Goal: Use online tool/utility: Utilize a website feature to perform a specific function

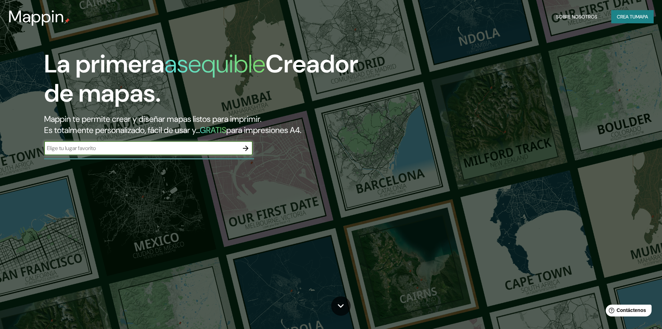
click at [233, 153] on div "​" at bounding box center [148, 148] width 209 height 14
drag, startPoint x: 91, startPoint y: 148, endPoint x: 24, endPoint y: 139, distance: 67.4
click at [24, 139] on div "La primera asequible Creador de mapas. Mappin te permite crear y diseñar mapas …" at bounding box center [209, 105] width 397 height 113
drag, startPoint x: 107, startPoint y: 148, endPoint x: 47, endPoint y: 143, distance: 60.0
click at [47, 143] on div "area sanitaria [PERSON_NAME][GEOGRAPHIC_DATA] ​" at bounding box center [148, 148] width 209 height 14
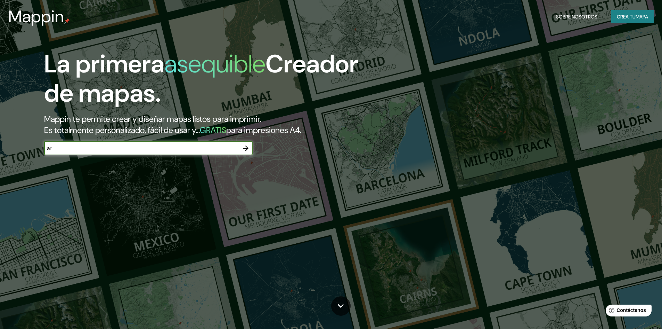
type input "a"
click at [46, 147] on input "[GEOGRAPHIC_DATA]" at bounding box center [141, 148] width 195 height 8
type input "[GEOGRAPHIC_DATA]"
click at [244, 148] on icon "button" at bounding box center [246, 148] width 6 height 6
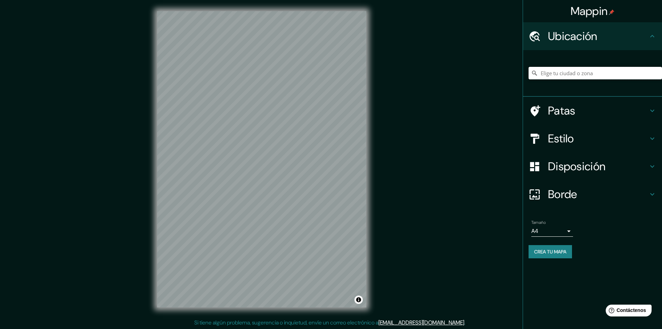
click at [559, 73] on input "Elige tu ciudad o zona" at bounding box center [596, 73] width 134 height 13
click at [564, 111] on font "Patas" at bounding box center [561, 110] width 27 height 15
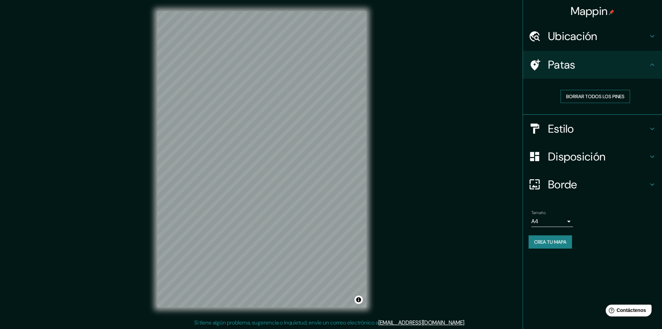
click at [568, 97] on font "Borrar todos los pines" at bounding box center [595, 96] width 58 height 6
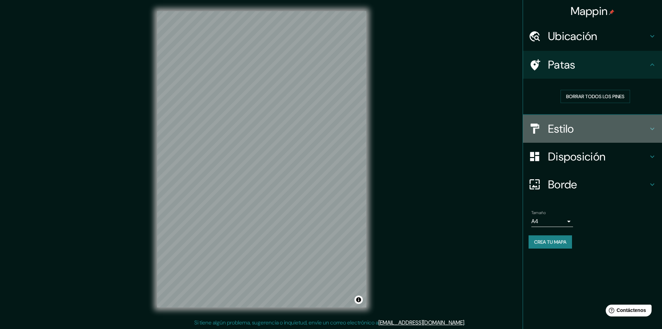
click at [564, 129] on font "Estilo" at bounding box center [561, 128] width 26 height 15
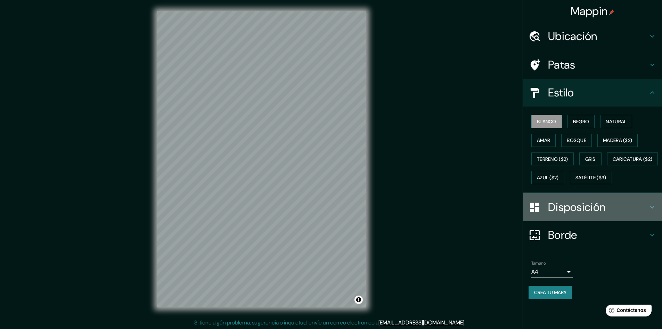
click at [568, 214] on font "Disposición" at bounding box center [576, 207] width 57 height 15
